Goal: Task Accomplishment & Management: Use online tool/utility

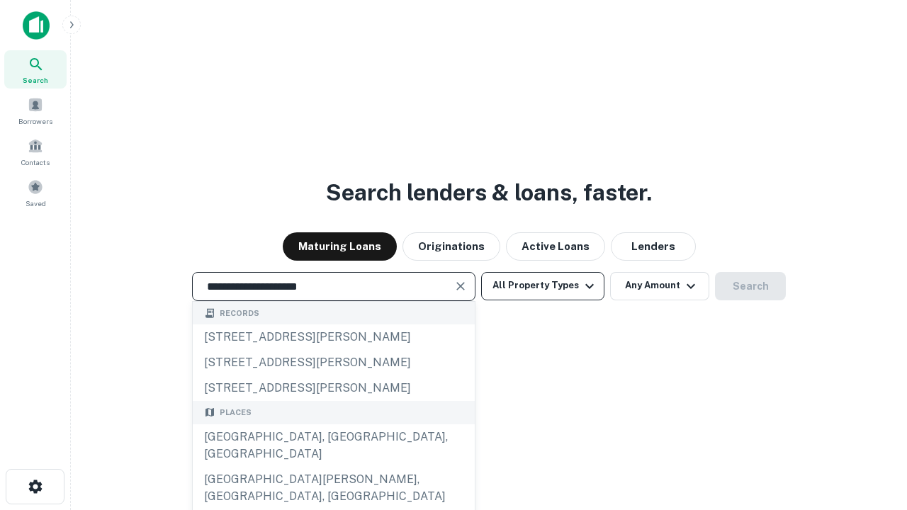
click at [333, 467] on div "[GEOGRAPHIC_DATA], [GEOGRAPHIC_DATA], [GEOGRAPHIC_DATA]" at bounding box center [334, 446] width 282 height 43
click at [543, 286] on button "All Property Types" at bounding box center [542, 286] width 123 height 28
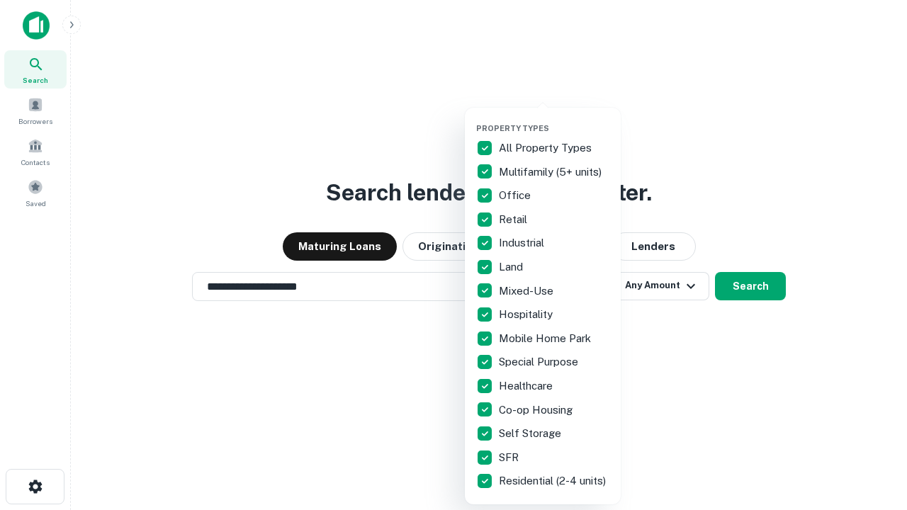
type input "**********"
click at [554, 119] on button "button" at bounding box center [554, 119] width 156 height 1
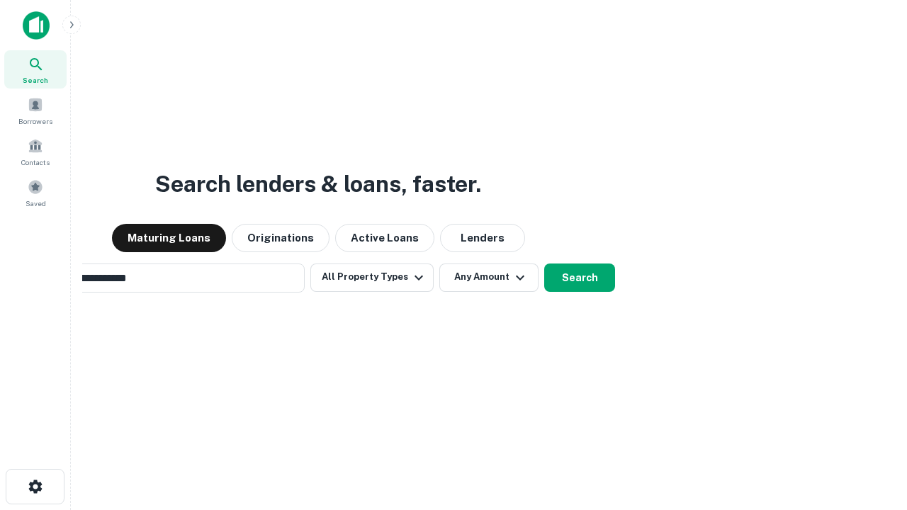
scroll to position [22, 0]
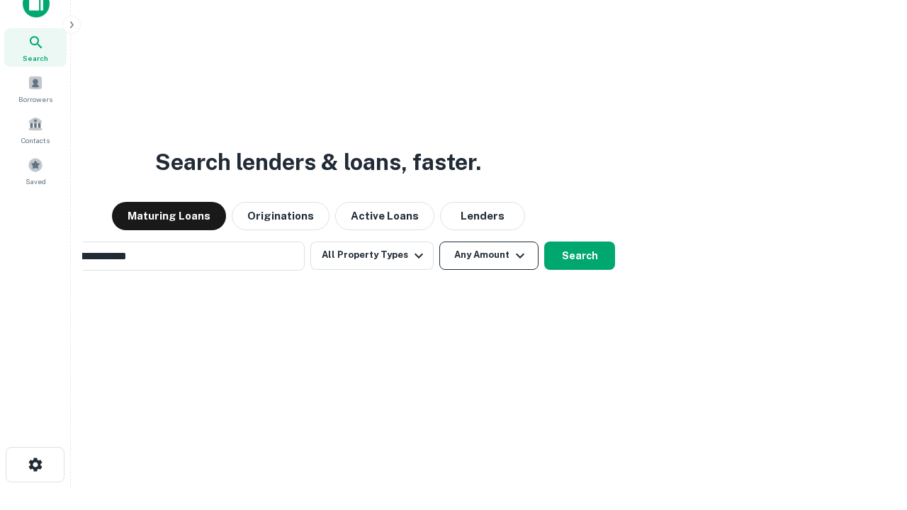
click at [440, 242] on button "Any Amount" at bounding box center [489, 256] width 99 height 28
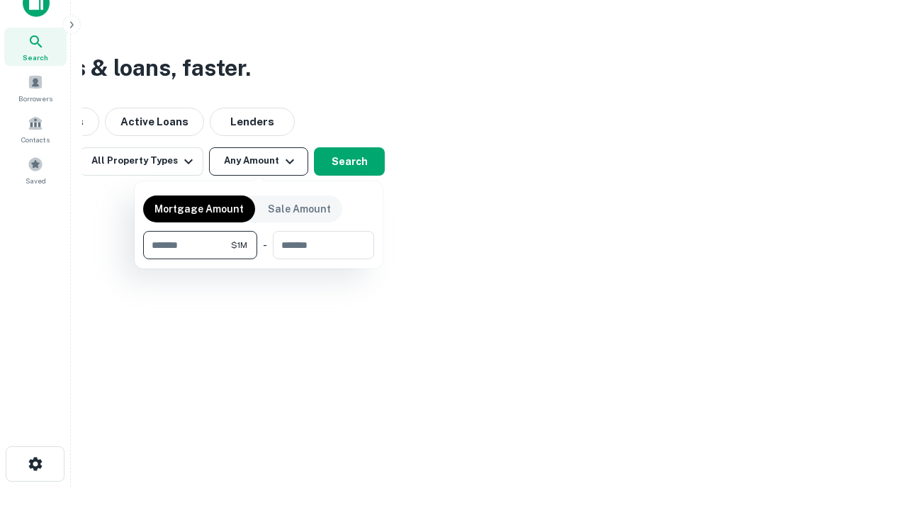
type input "*******"
click at [259, 259] on button "button" at bounding box center [258, 259] width 231 height 1
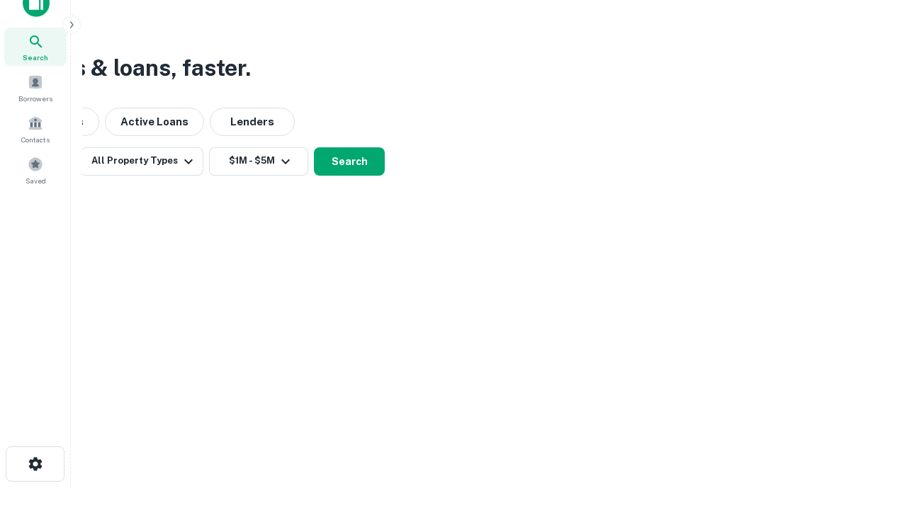
scroll to position [22, 0]
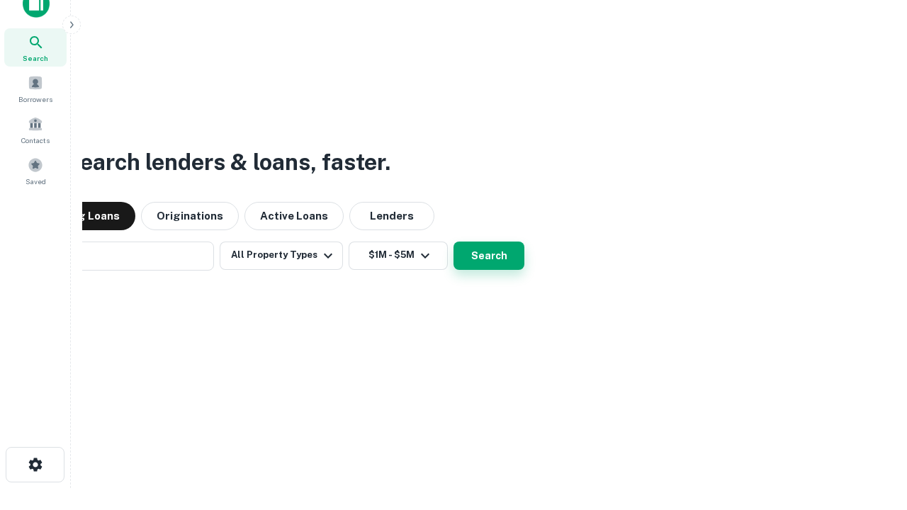
click at [454, 242] on button "Search" at bounding box center [489, 256] width 71 height 28
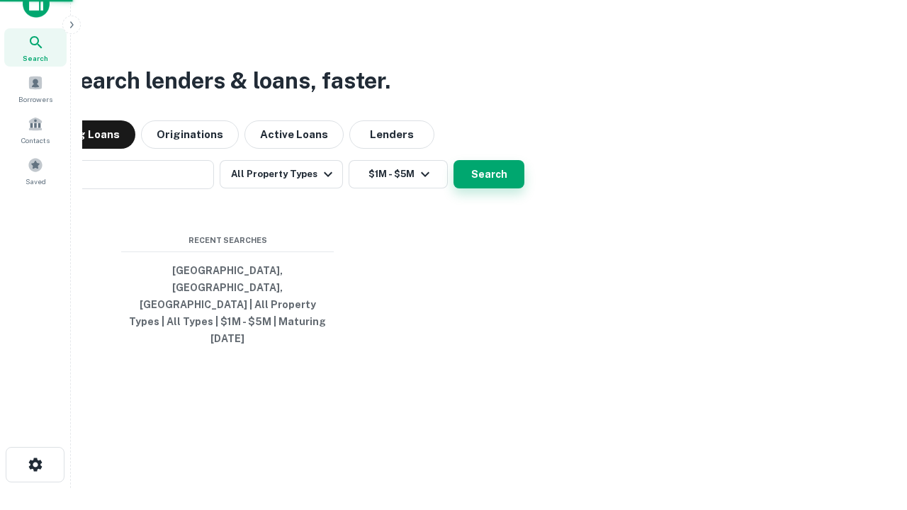
scroll to position [23, 0]
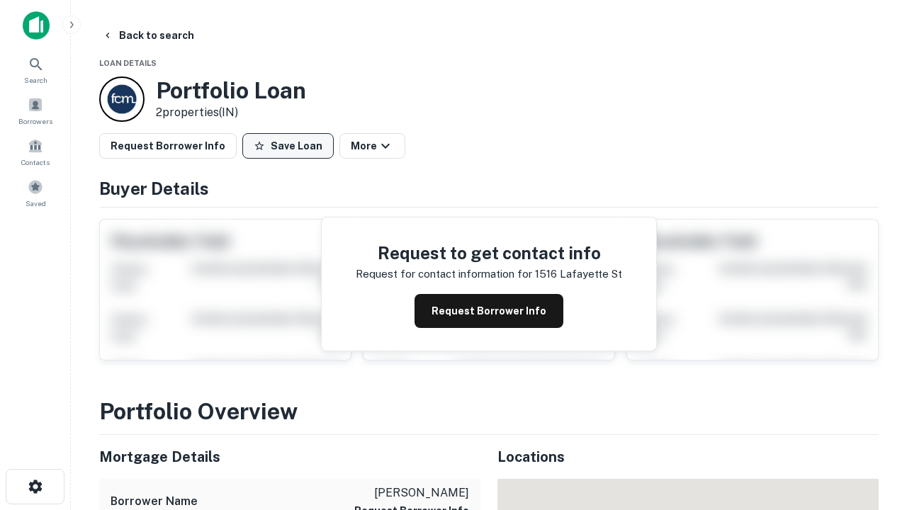
click at [288, 146] on button "Save Loan" at bounding box center [287, 146] width 91 height 26
